Goal: Entertainment & Leisure: Consume media (video, audio)

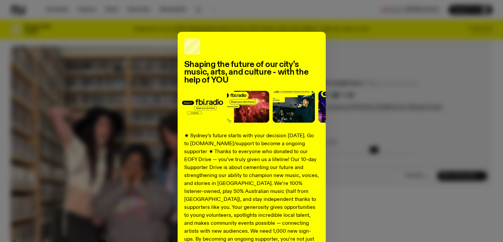
scroll to position [94, 0]
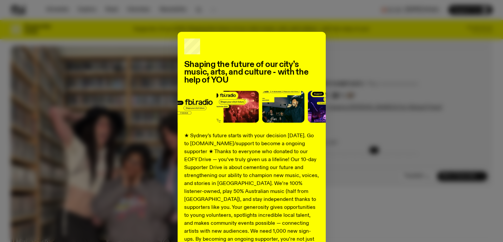
click at [432, 60] on div "Shaping the future of our city’s music, arts, and culture - with the help of YO…" at bounding box center [252, 168] width 482 height 272
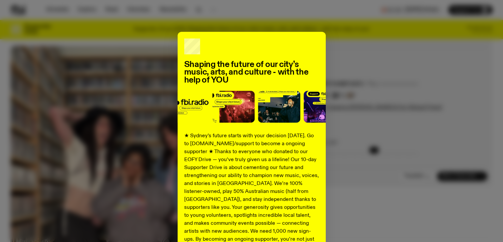
click at [418, 144] on div "Shaping the future of our city’s music, arts, and culture - with the help of YO…" at bounding box center [252, 168] width 482 height 272
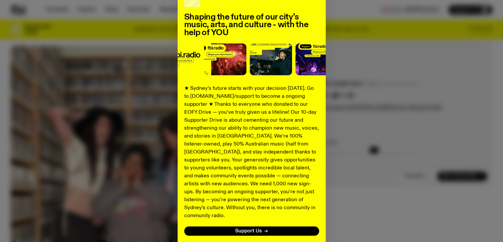
scroll to position [86, 0]
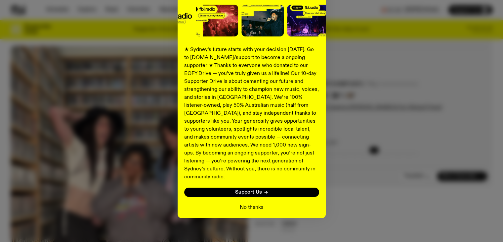
click at [251, 203] on button "No thanks" at bounding box center [252, 207] width 24 height 8
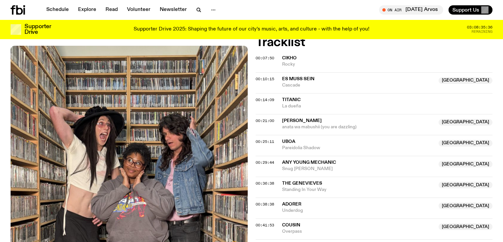
scroll to position [0, 0]
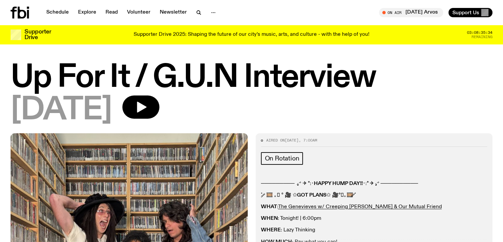
click at [23, 14] on icon at bounding box center [20, 13] width 19 height 12
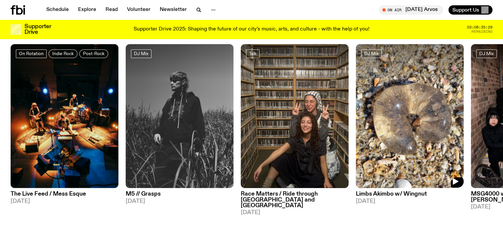
scroll to position [327, 0]
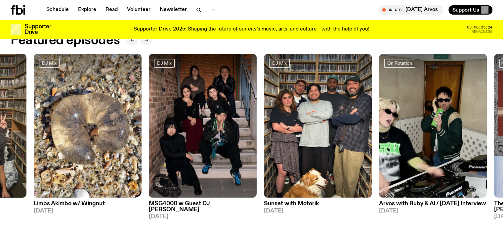
drag, startPoint x: 371, startPoint y: 117, endPoint x: 0, endPoint y: 146, distance: 371.7
click at [34, 146] on img at bounding box center [88, 126] width 108 height 144
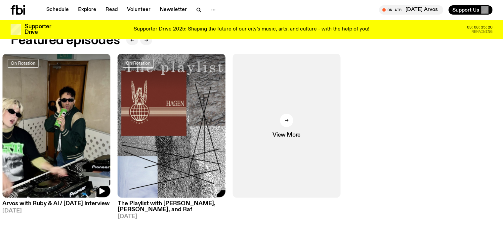
drag, startPoint x: 463, startPoint y: 94, endPoint x: 37, endPoint y: 122, distance: 426.4
click at [37, 122] on div "On Rotation Indie Rock Post-Rock The Live Feed / Mess Esque [DATE] DJ Mix M5 //…" at bounding box center [252, 139] width 482 height 171
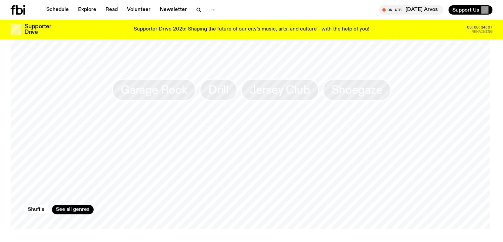
scroll to position [592, 0]
